Goal: Task Accomplishment & Management: Manage account settings

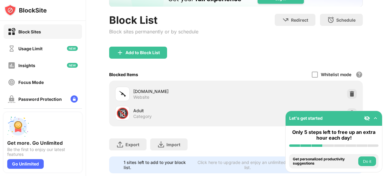
scroll to position [52, 0]
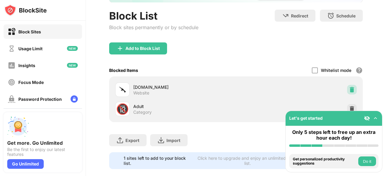
click at [347, 85] on div at bounding box center [352, 90] width 10 height 10
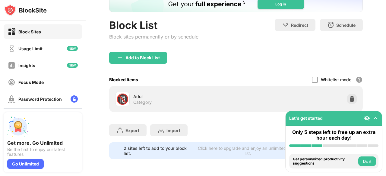
scroll to position [46, 0]
